Goal: Find specific page/section: Find specific page/section

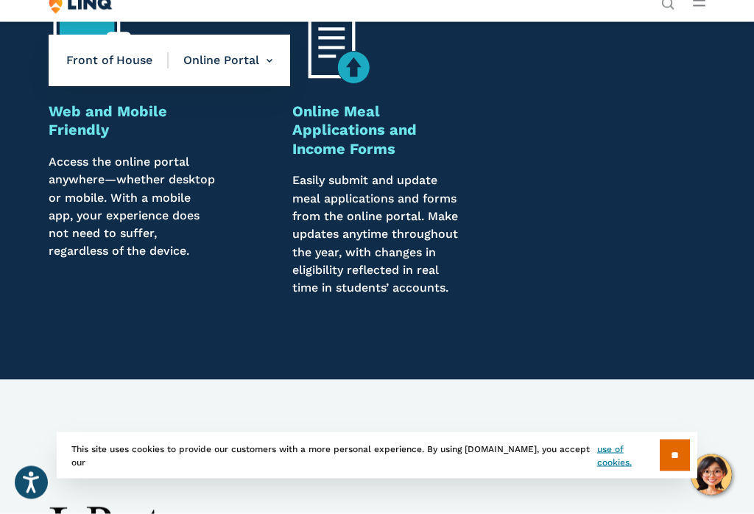
scroll to position [1402, 0]
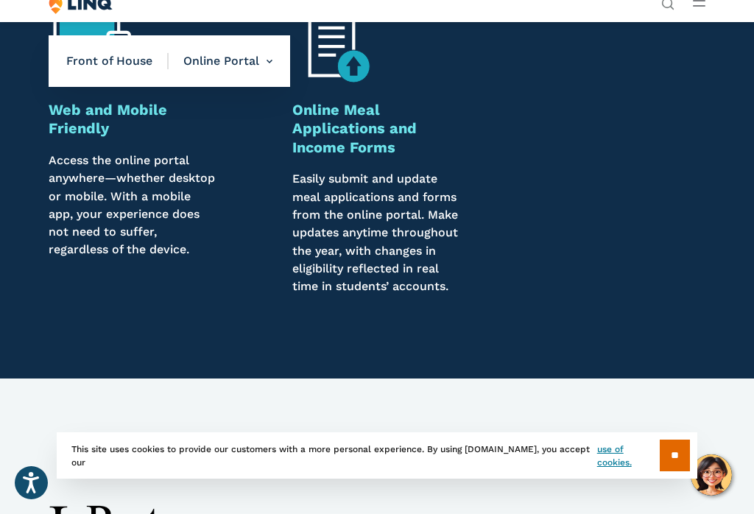
click at [676, 469] on input "**" at bounding box center [675, 456] width 30 height 32
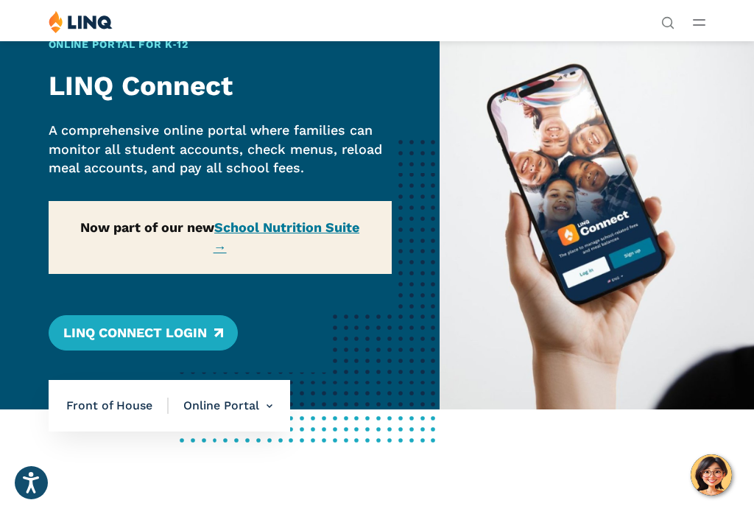
scroll to position [0, 0]
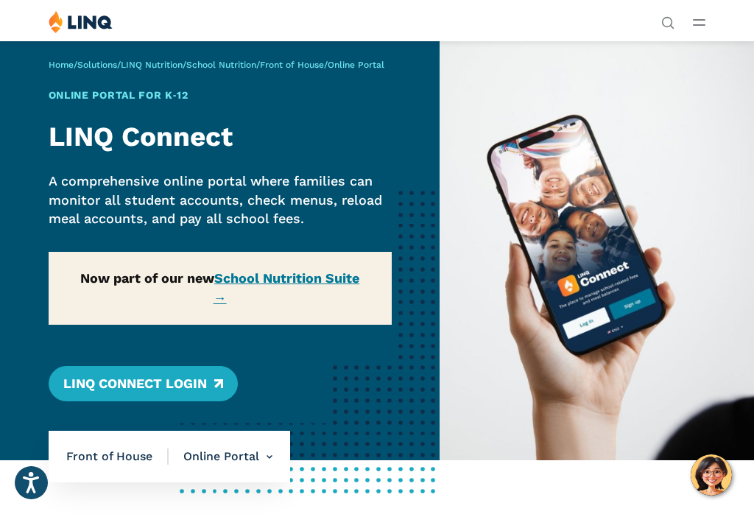
click at [703, 25] on line "Open Main Menu" at bounding box center [699, 25] width 11 height 0
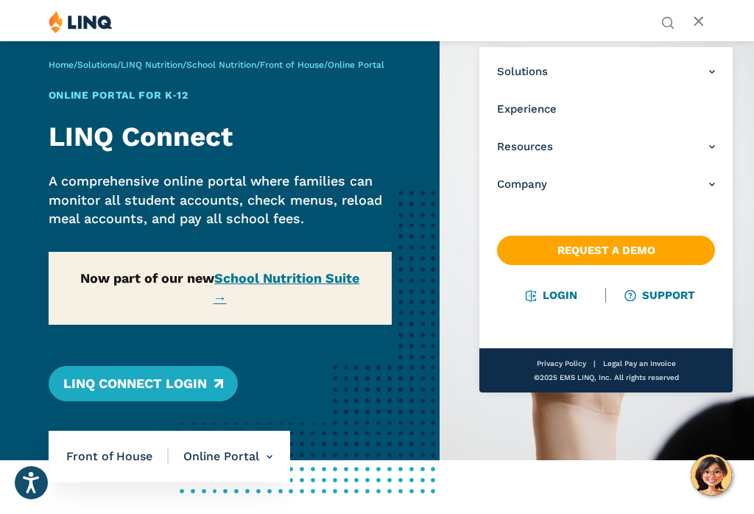
click at [654, 395] on img at bounding box center [597, 251] width 314 height 420
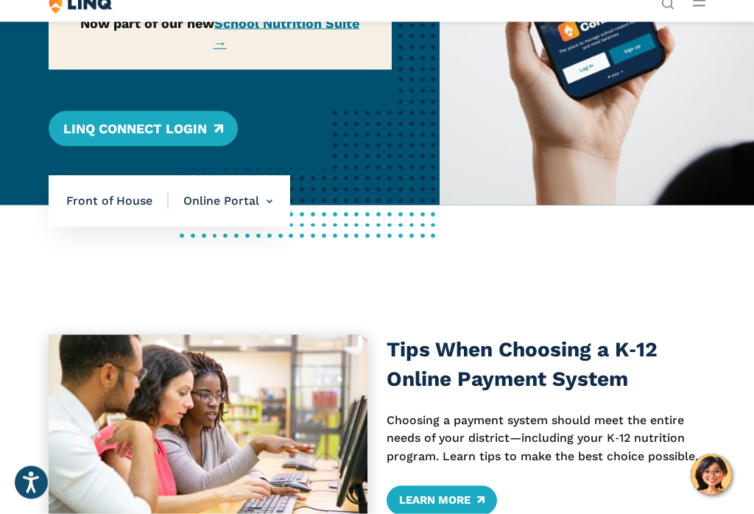
scroll to position [256, 0]
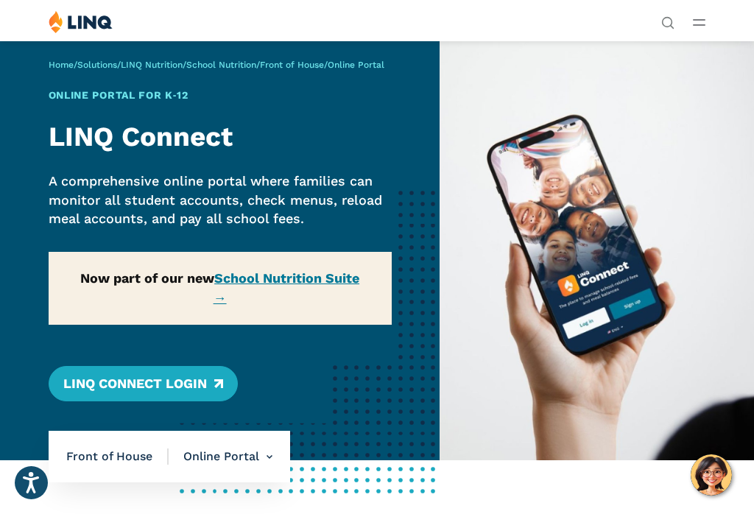
click at [124, 373] on link "LINQ Connect Login" at bounding box center [143, 383] width 189 height 35
